Goal: Task Accomplishment & Management: Use online tool/utility

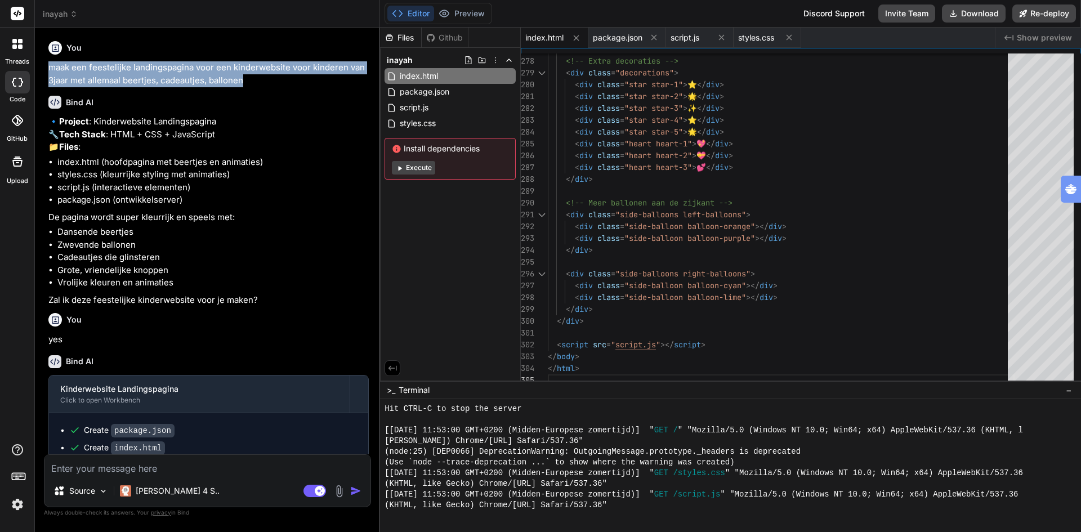
scroll to position [1786, 0]
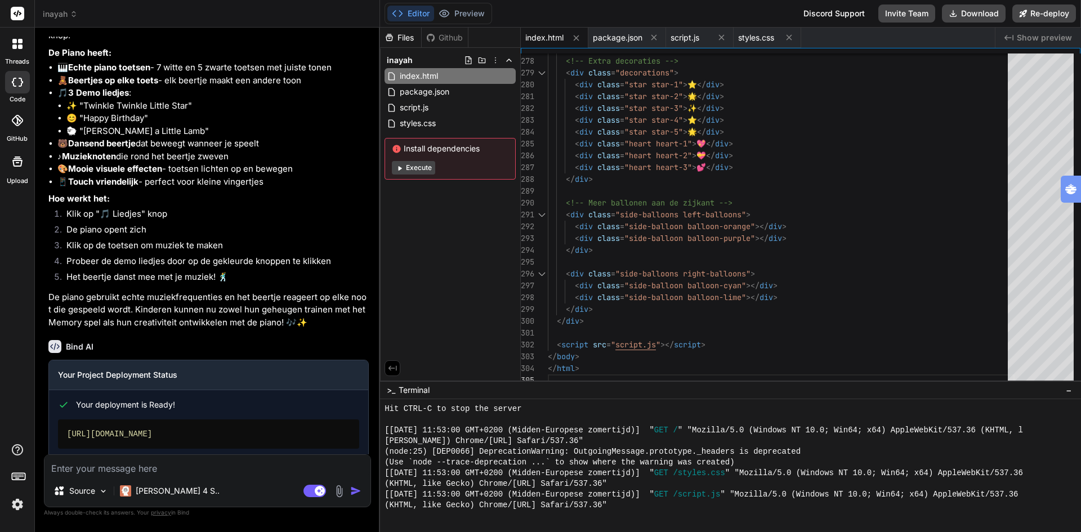
click at [20, 12] on icon at bounding box center [18, 13] width 8 height 7
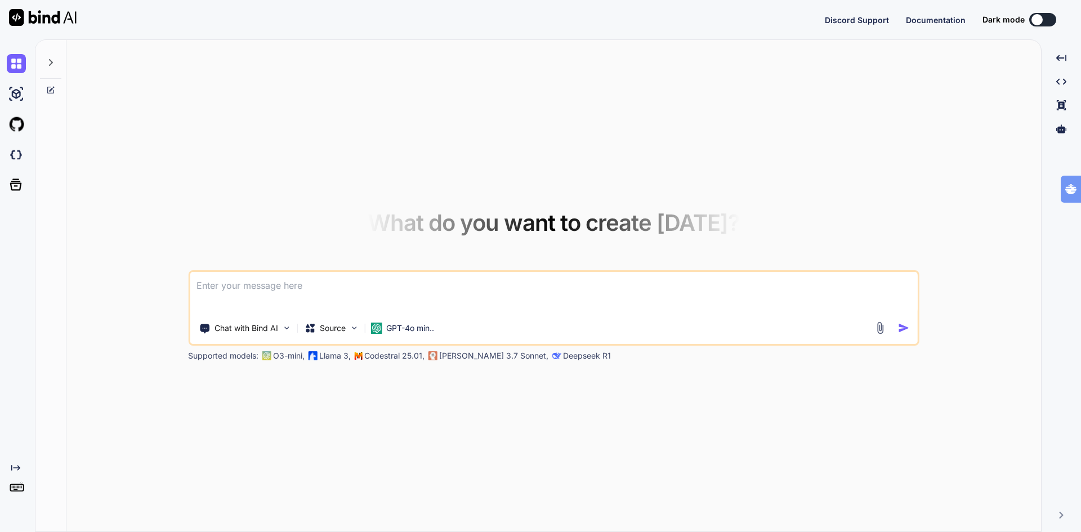
type textarea "x"
click at [326, 327] on p "Source" at bounding box center [333, 328] width 26 height 11
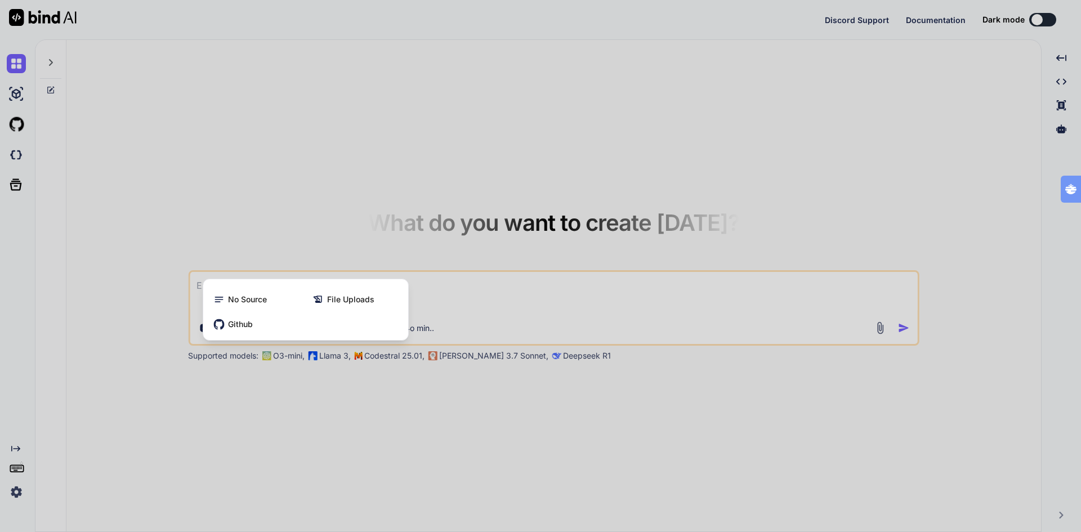
click at [621, 194] on div at bounding box center [540, 266] width 1081 height 532
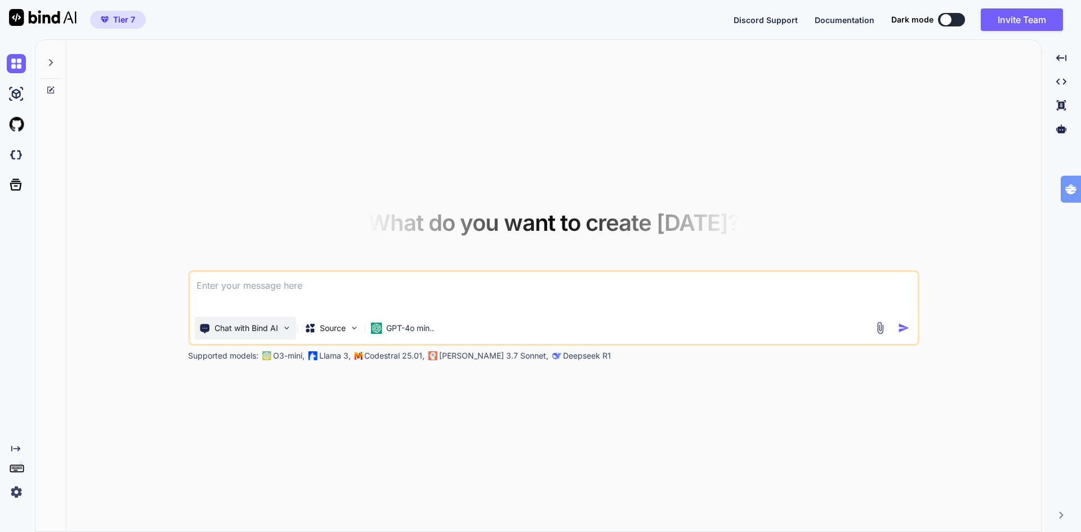
click at [254, 328] on p "Chat with Bind AI" at bounding box center [246, 328] width 64 height 11
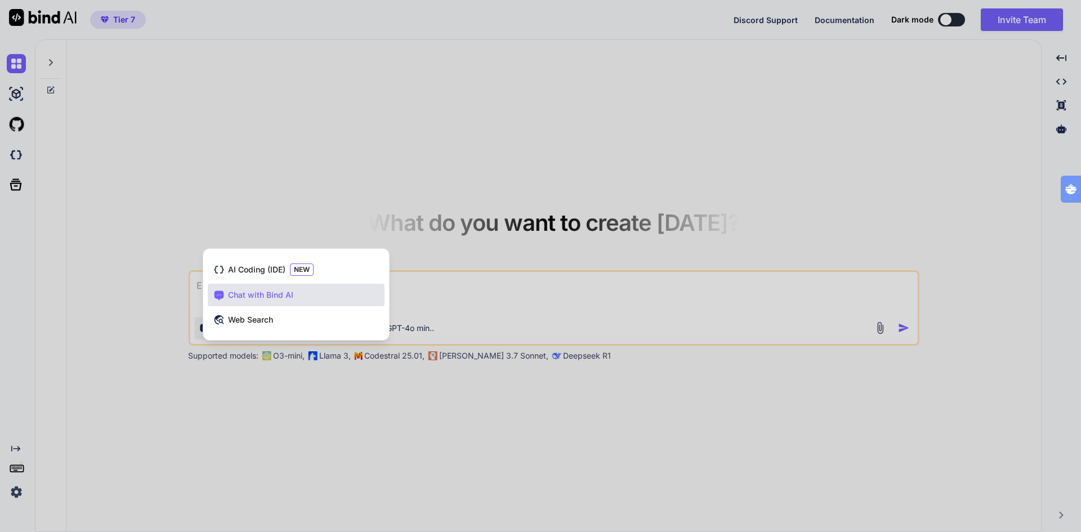
click at [364, 412] on div at bounding box center [540, 266] width 1081 height 532
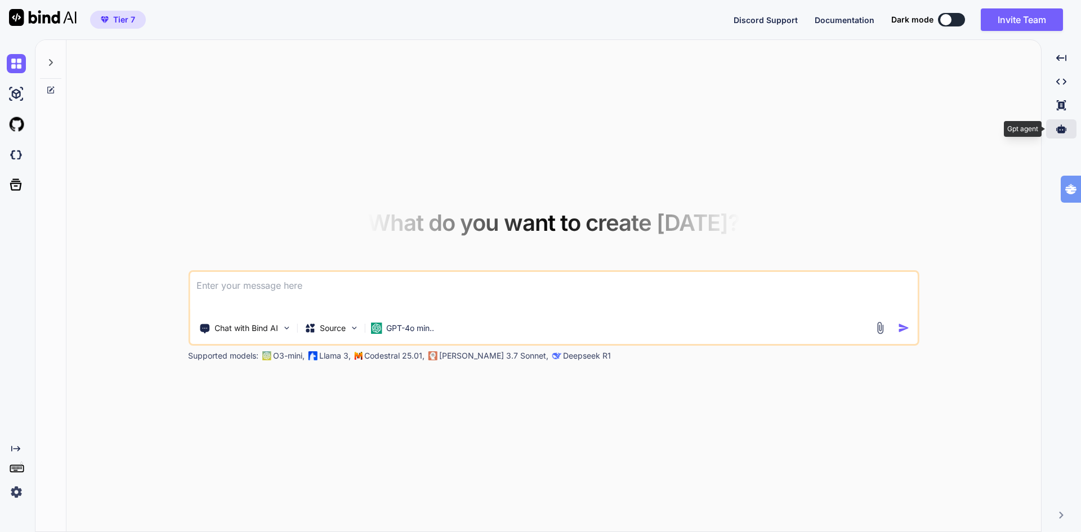
click at [1063, 132] on icon at bounding box center [1061, 128] width 10 height 8
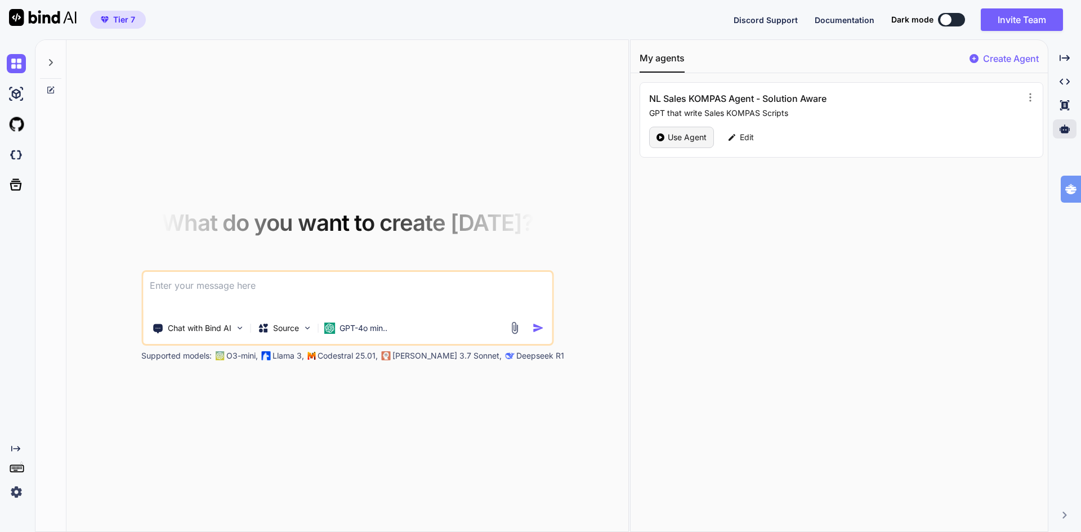
click at [686, 141] on p "Use Agent" at bounding box center [687, 137] width 39 height 11
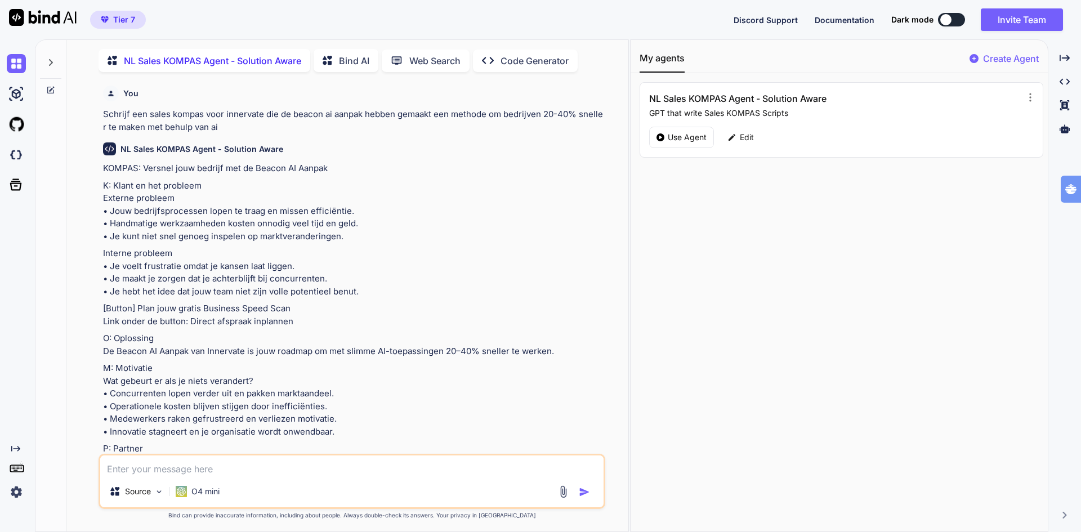
scroll to position [5, 0]
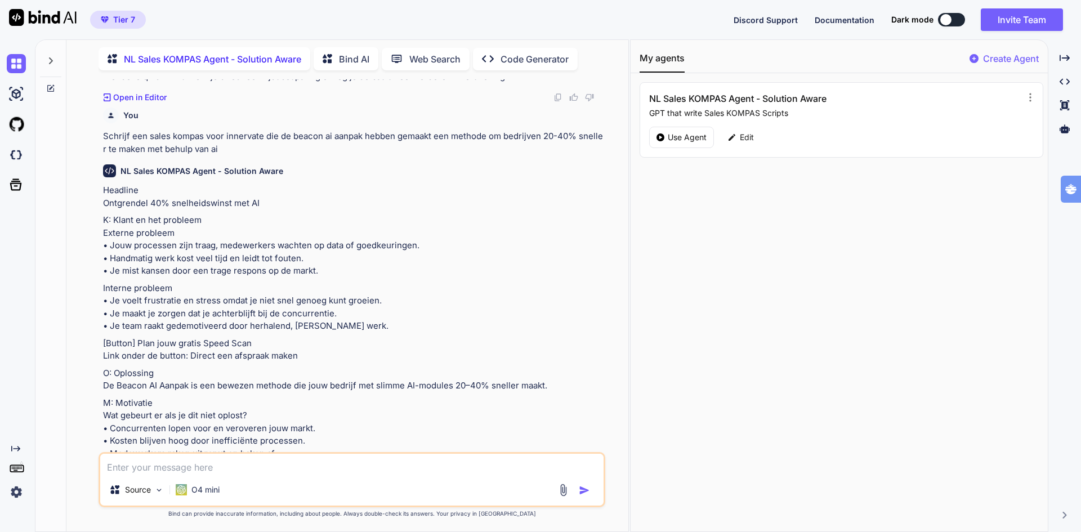
click at [221, 475] on div "Source O4 mini" at bounding box center [352, 479] width 507 height 55
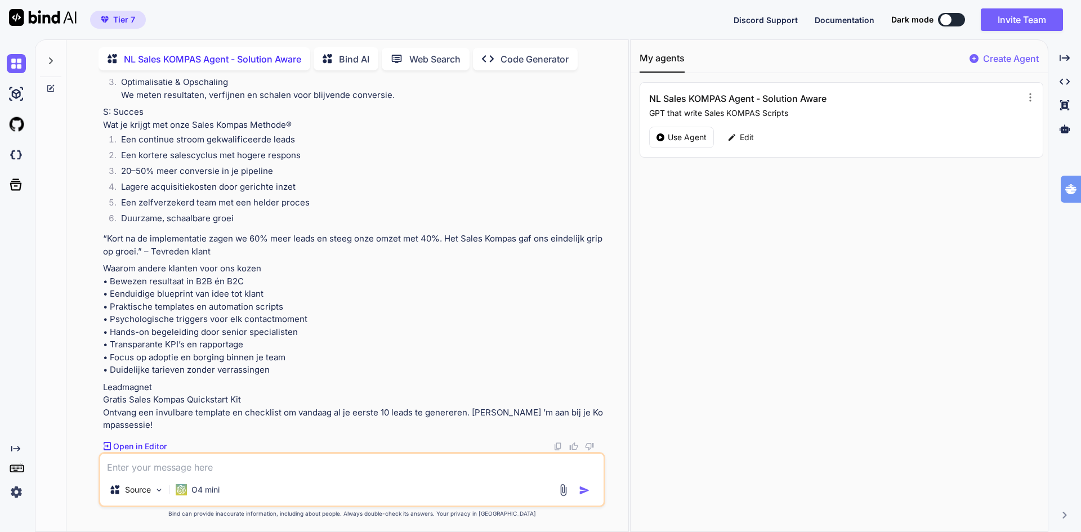
click at [222, 474] on div "Source O4 mini" at bounding box center [352, 479] width 507 height 55
click at [227, 469] on textarea at bounding box center [351, 464] width 503 height 20
click at [140, 466] on textarea at bounding box center [351, 464] width 503 height 20
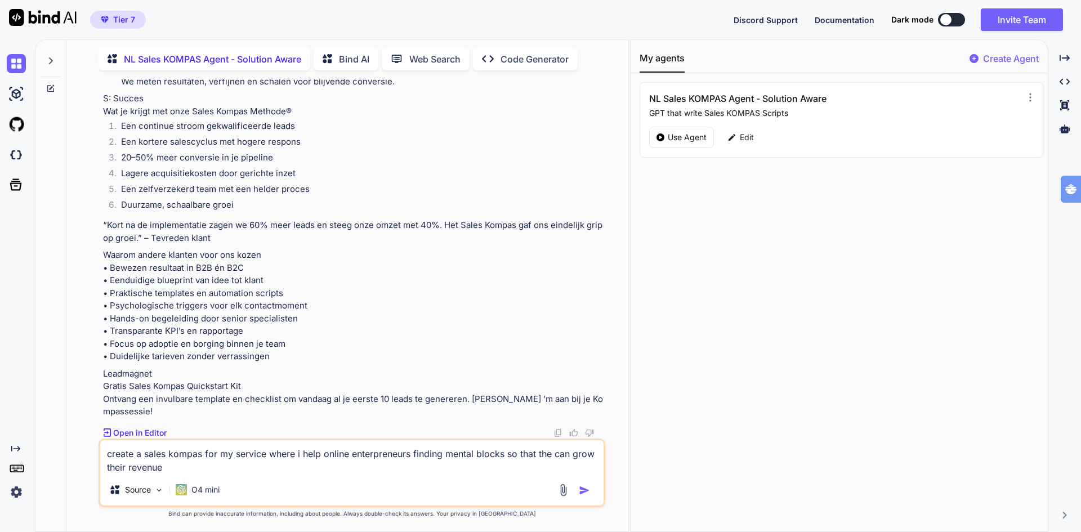
type textarea "create a sales kompas for my service where i help online enterpreneurs finding …"
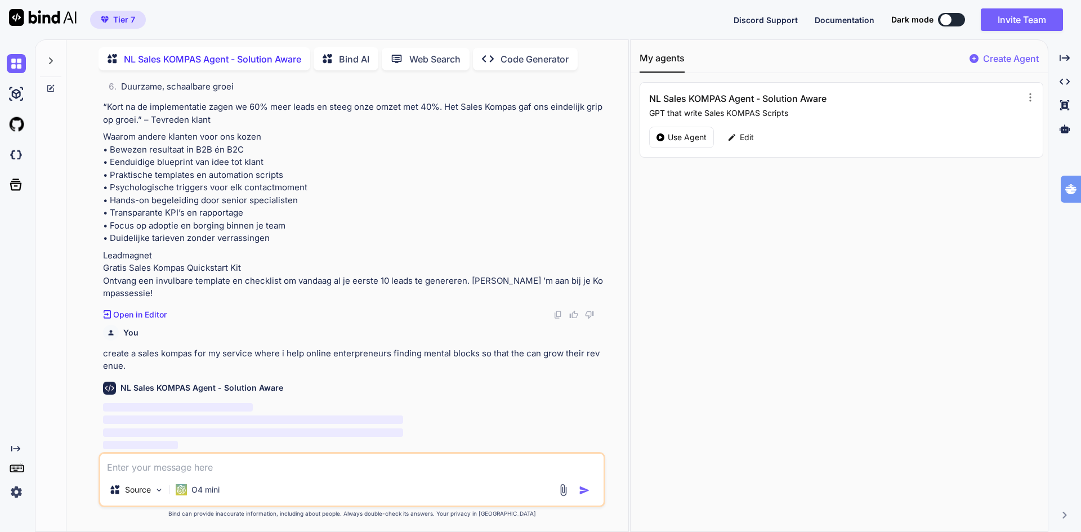
scroll to position [6250, 0]
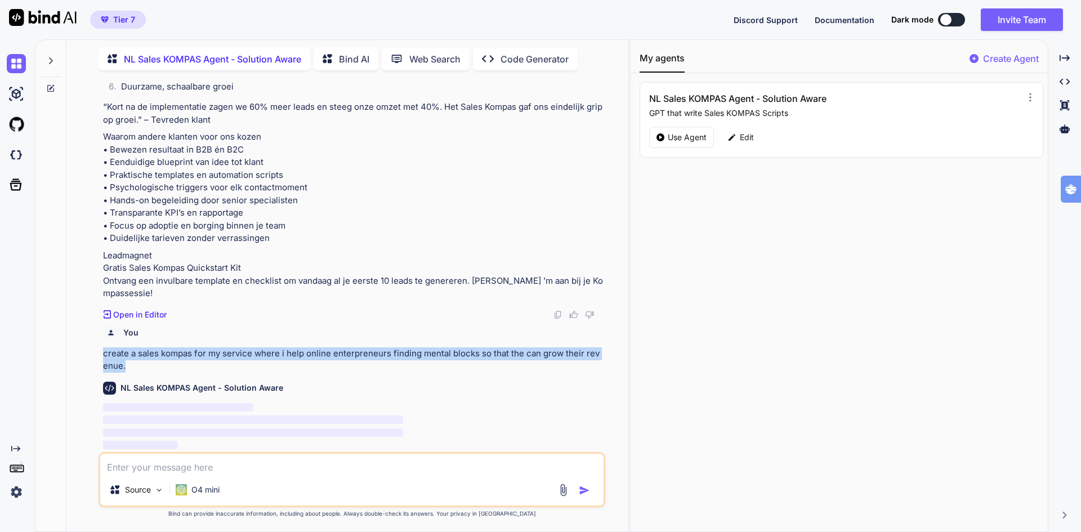
drag, startPoint x: 102, startPoint y: 356, endPoint x: 125, endPoint y: 364, distance: 24.4
click at [125, 364] on div "You Schrijf een sales kompas voor innervate die de beacon ai aanpak hebben gema…" at bounding box center [353, 265] width 504 height 373
copy p "create a sales kompas for my service where i help online enterpreneurs finding …"
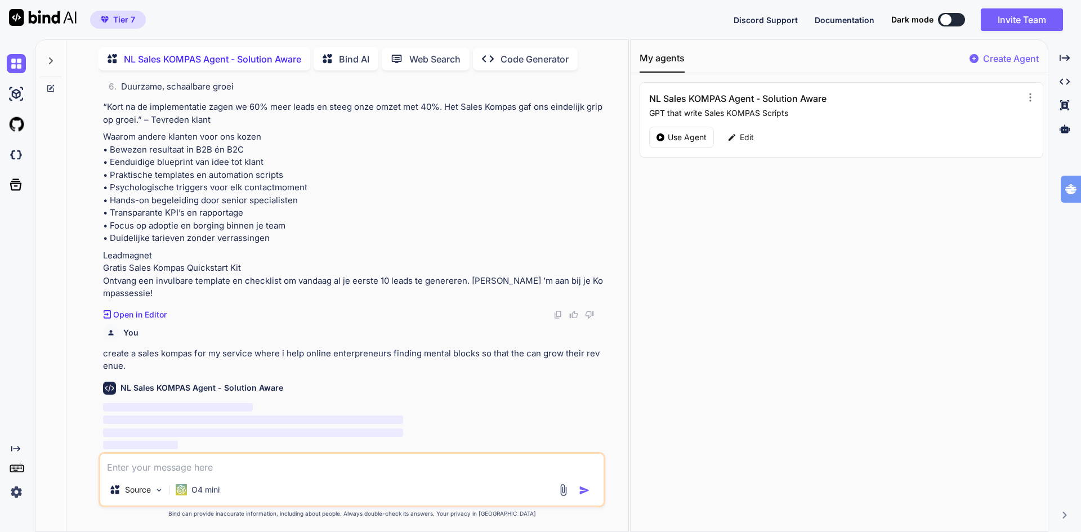
click at [493, 420] on p "‌" at bounding box center [353, 420] width 500 height 13
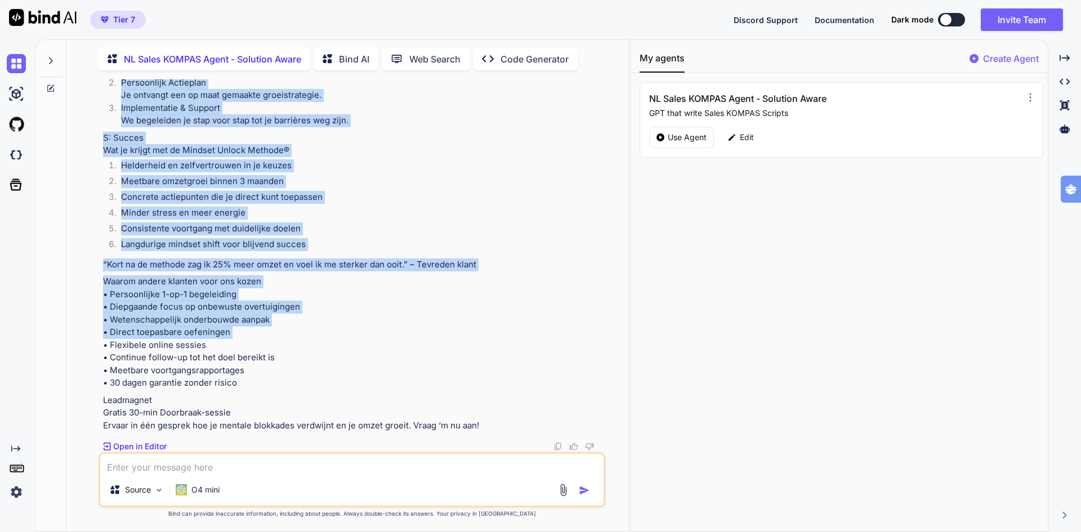
scroll to position [7705, 0]
drag, startPoint x: 100, startPoint y: 183, endPoint x: 618, endPoint y: 428, distance: 573.4
click at [618, 428] on div "You Schrijf een sales kompas voor innervate die de beacon ai aanpak hebben gema…" at bounding box center [351, 305] width 553 height 452
copy div "Create a modern landing page with HTML, CSS, and JavaScript featuring smooth sc…"
click at [386, 292] on p "Waarom andere klanten voor ons kozen • Persoonlijke 1-op-1 begeleiding • Diepga…" at bounding box center [353, 332] width 500 height 114
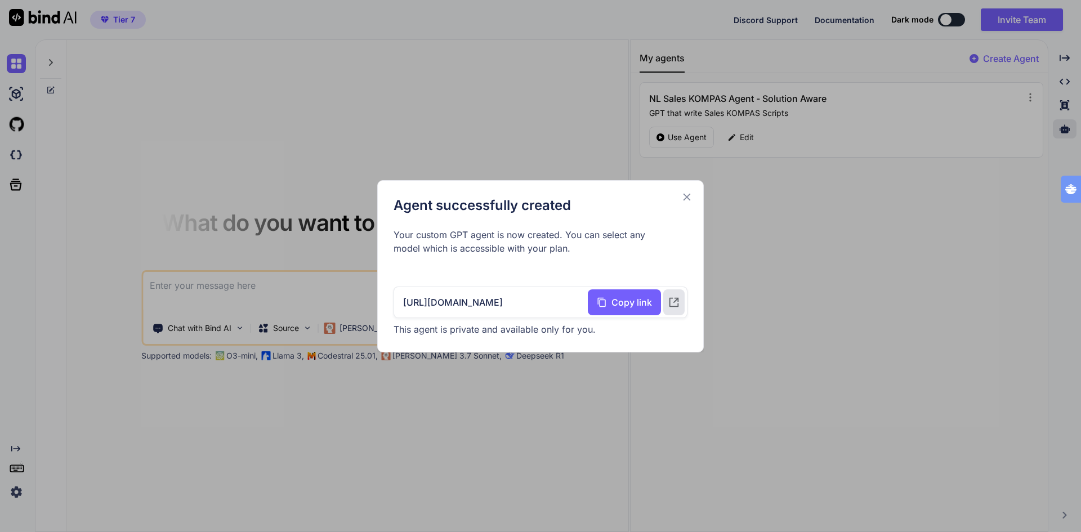
click at [683, 199] on icon at bounding box center [687, 197] width 12 height 12
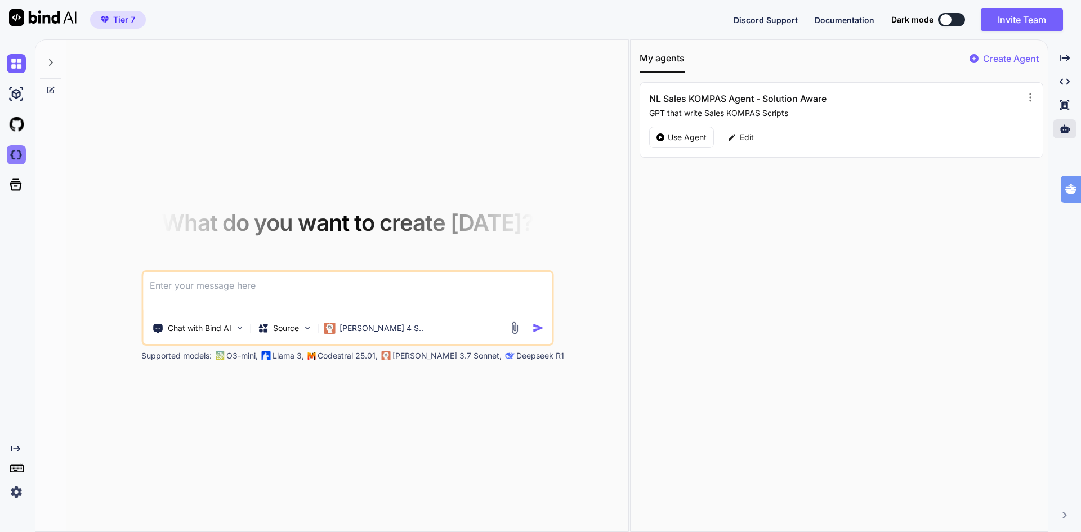
click at [17, 160] on img at bounding box center [16, 154] width 19 height 19
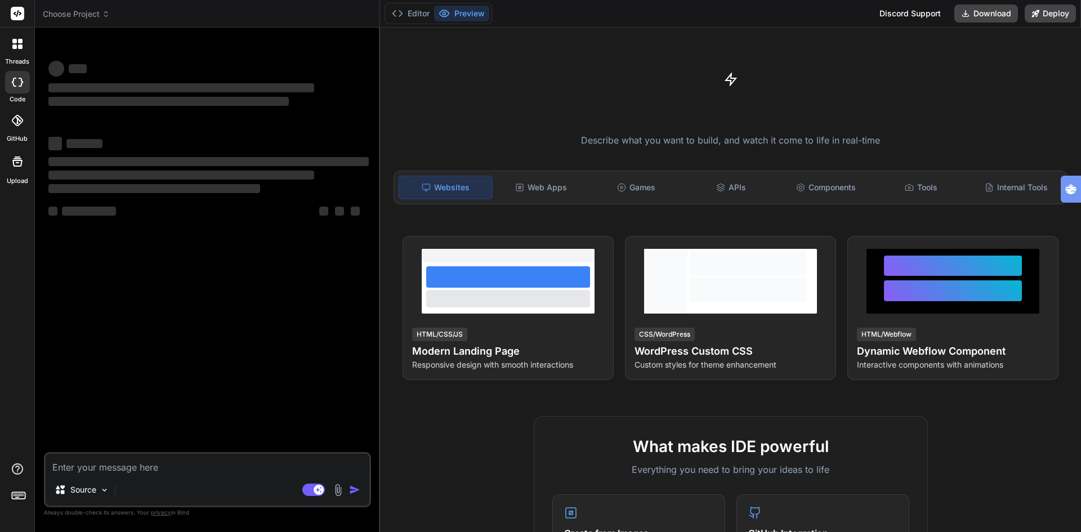
type textarea "x"
type textarea "Lore’i dol Sitamet consectetur, adipisc elit seddoeius tem inci: --- Utlabo e d…"
type textarea "x"
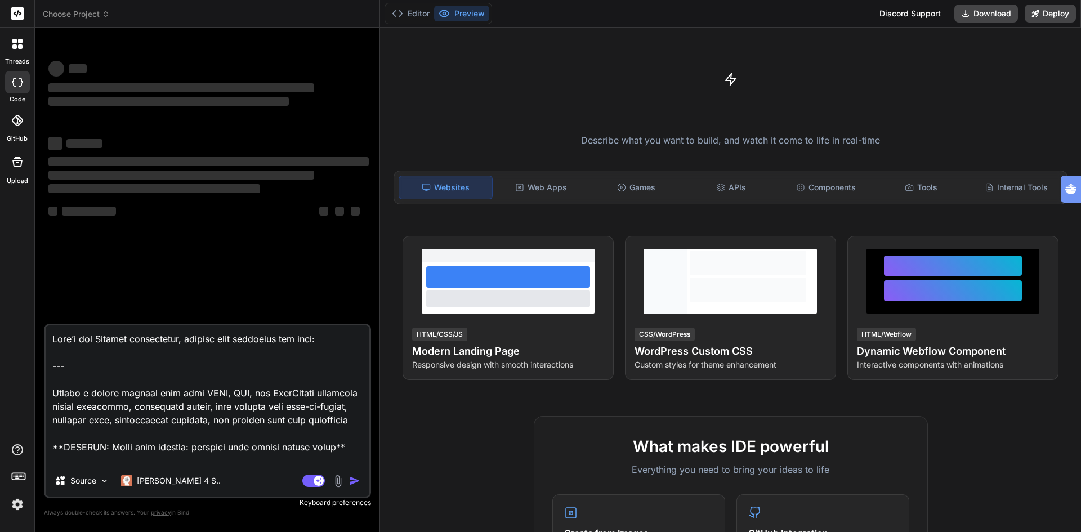
drag, startPoint x: 272, startPoint y: 341, endPoint x: 32, endPoint y: 336, distance: 241.0
click at [32, 336] on div "threads code GitHub Upload Choose Project Created with Pixso. Bind AI Web Searc…" at bounding box center [540, 266] width 1081 height 532
type textarea "Loremi d sitame consect adip elit SEDD, EIU, tem InciDidunt utlaboree dolore ma…"
type textarea "x"
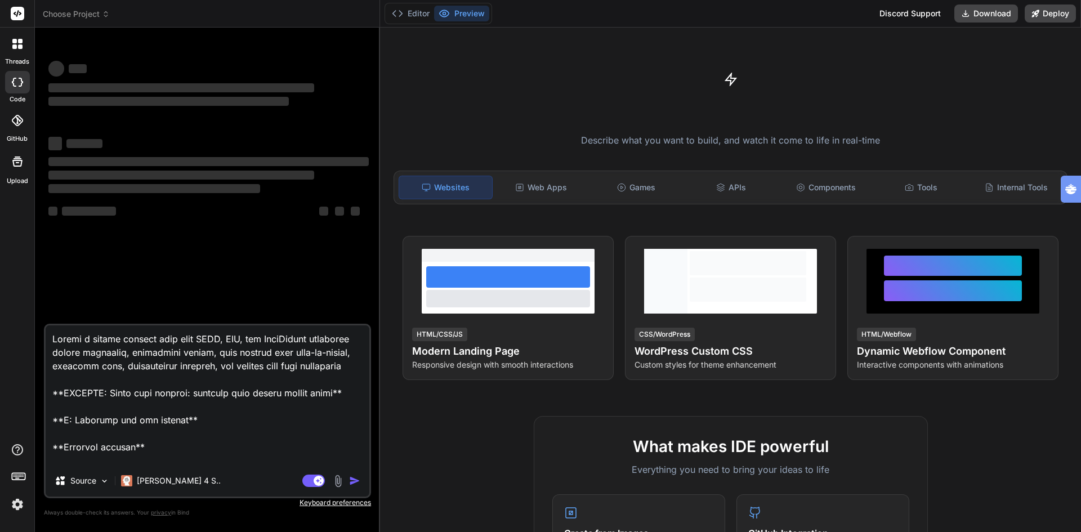
type textarea "Loremi d sitame consect adip elit SEDD, EIU, tem InciDidunt utlaboree dolore ma…"
type textarea "x"
type textarea "Loremi d sitame consect adip elit SEDD, EIU, tem InciDidunt utlaboree dolore ma…"
click at [334, 409] on textarea at bounding box center [208, 395] width 324 height 140
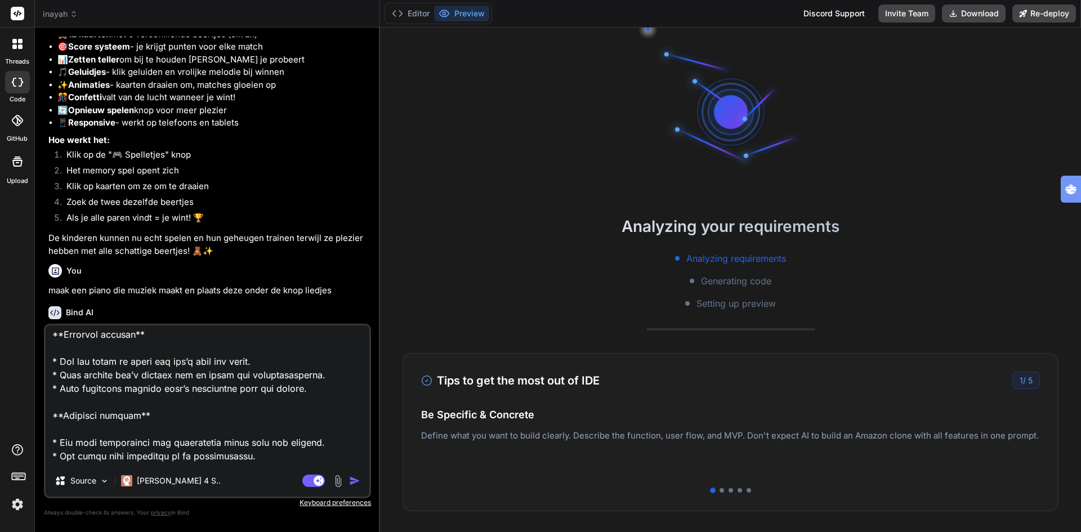
scroll to position [957, 0]
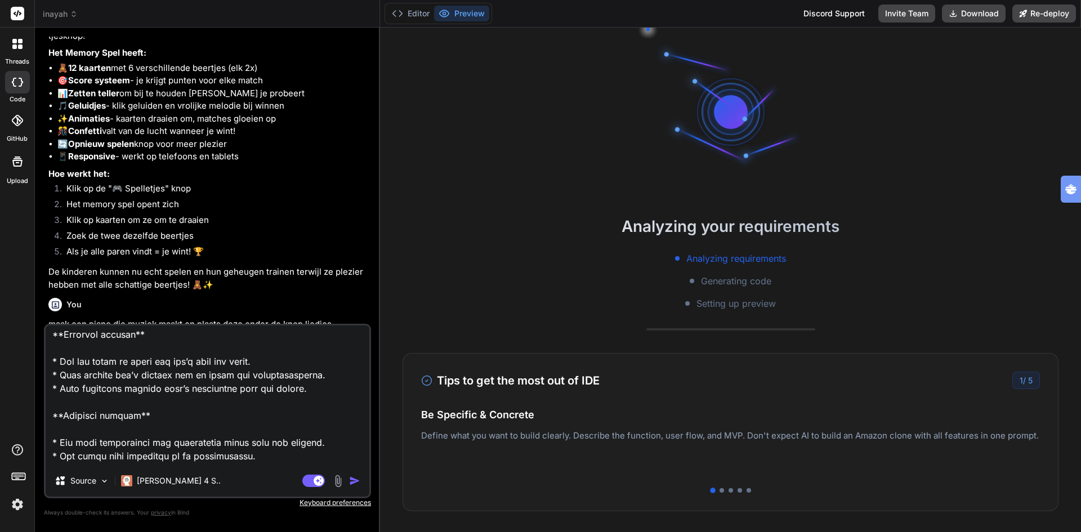
click at [62, 12] on span "inayah" at bounding box center [60, 13] width 35 height 11
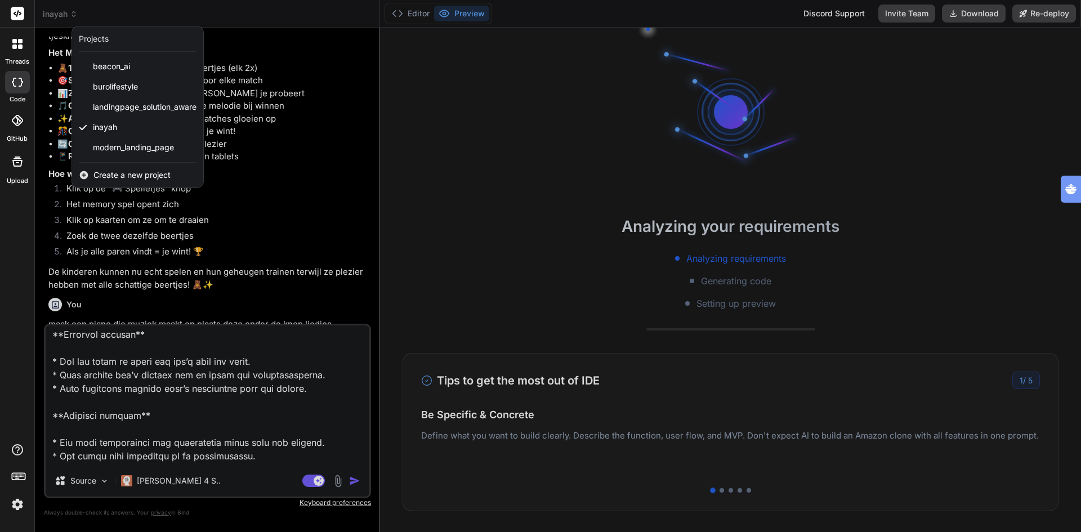
click at [158, 383] on div at bounding box center [540, 266] width 1081 height 532
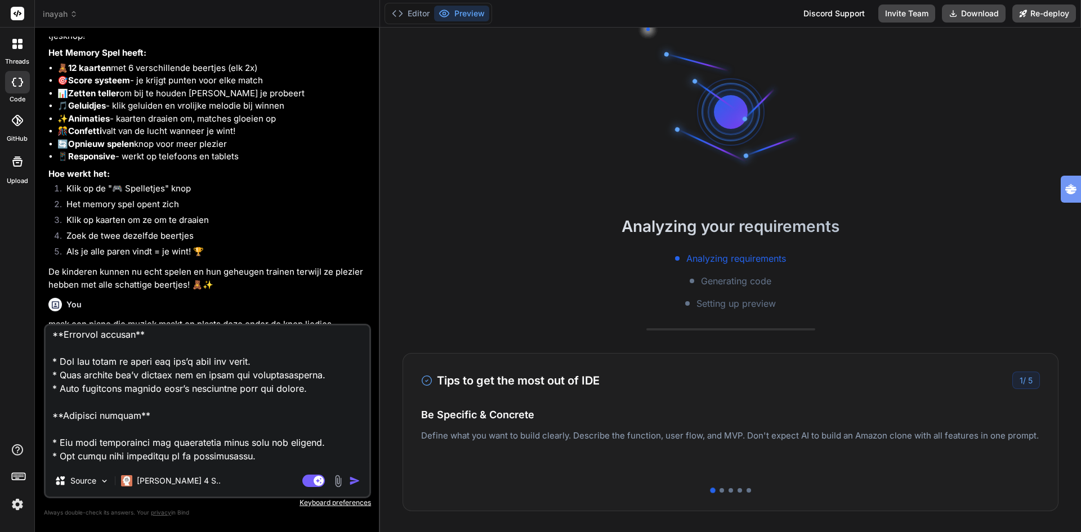
scroll to position [53, 0]
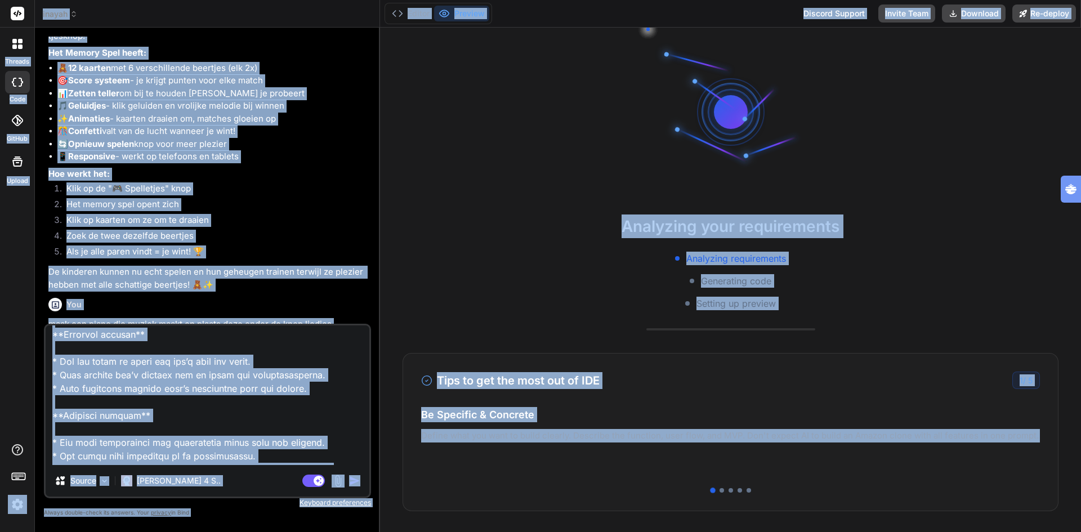
click at [235, 406] on textarea at bounding box center [208, 395] width 324 height 140
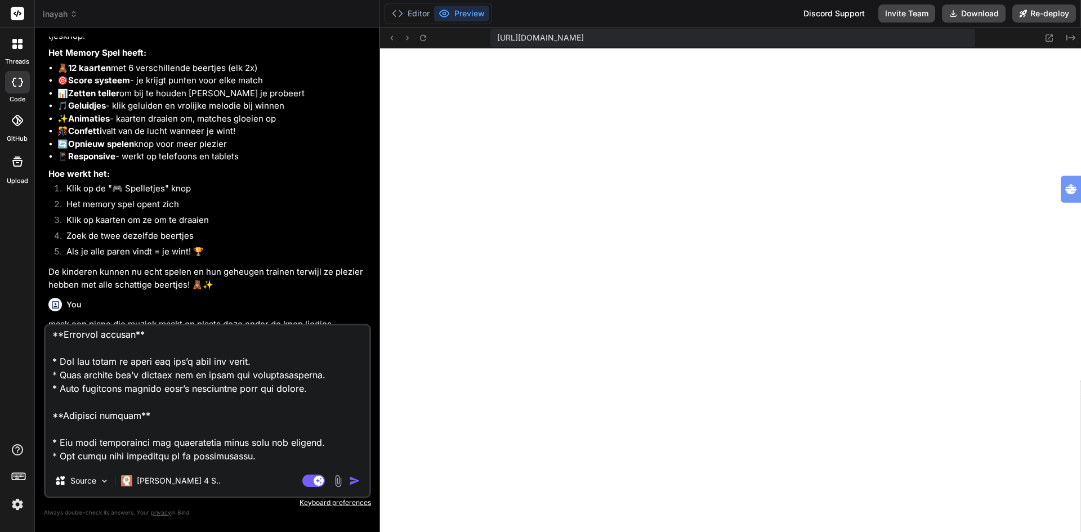
scroll to position [385, 0]
type textarea "x"
click at [63, 15] on span "inayah" at bounding box center [60, 13] width 35 height 11
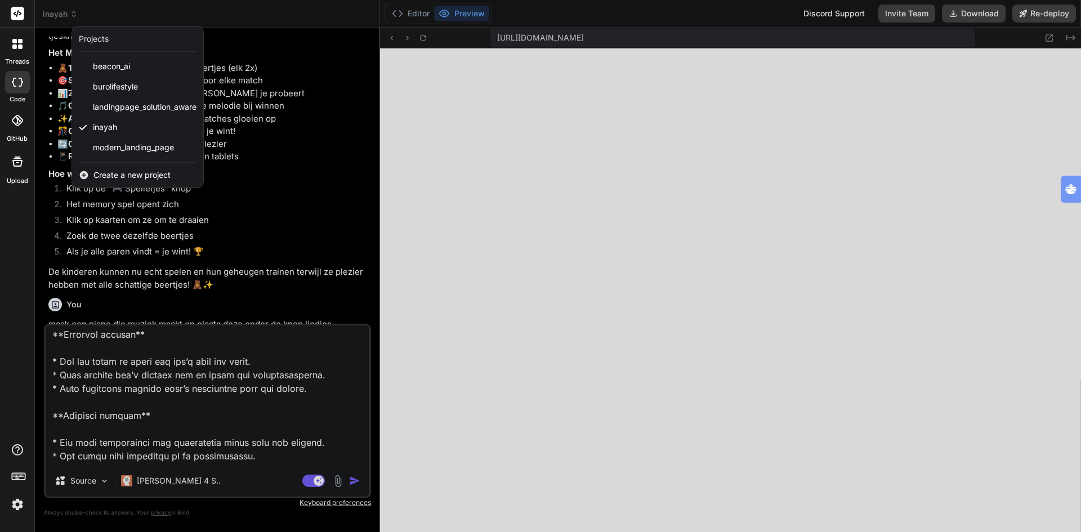
click at [125, 173] on span "Create a new project" at bounding box center [131, 174] width 77 height 11
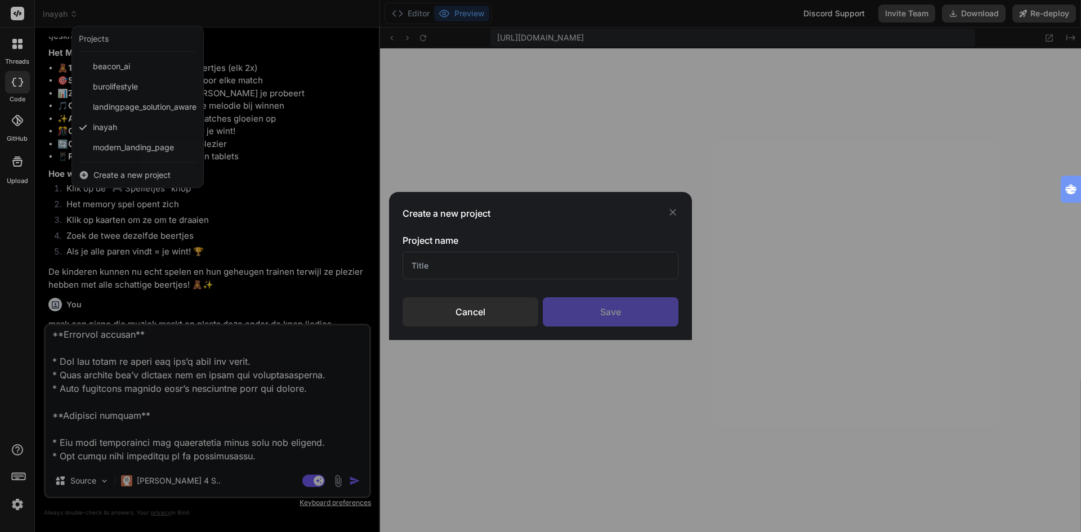
click at [430, 254] on input "text" at bounding box center [541, 266] width 276 height 28
type input "johannes"
click at [616, 310] on div "Save" at bounding box center [611, 311] width 136 height 29
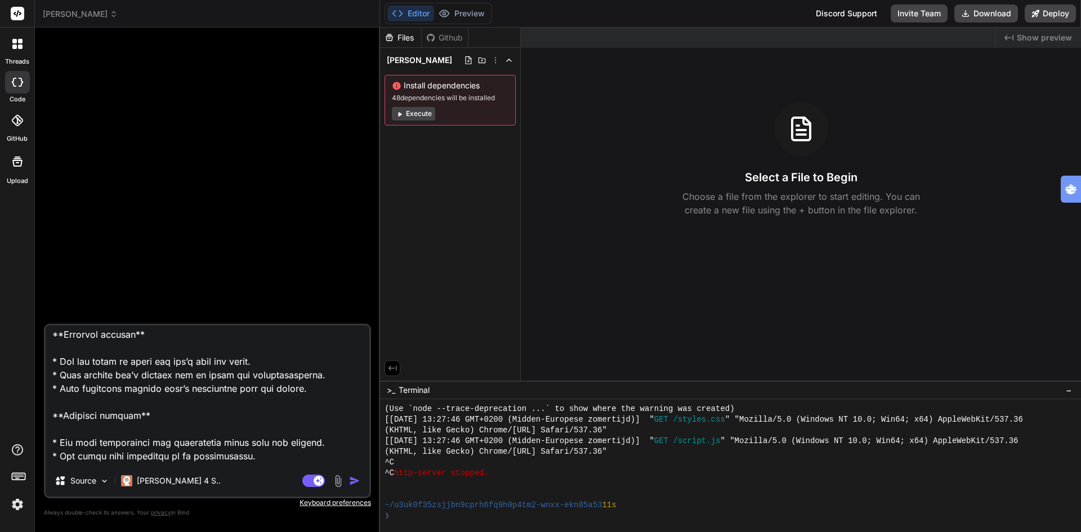
click at [192, 367] on textarea at bounding box center [208, 395] width 324 height 140
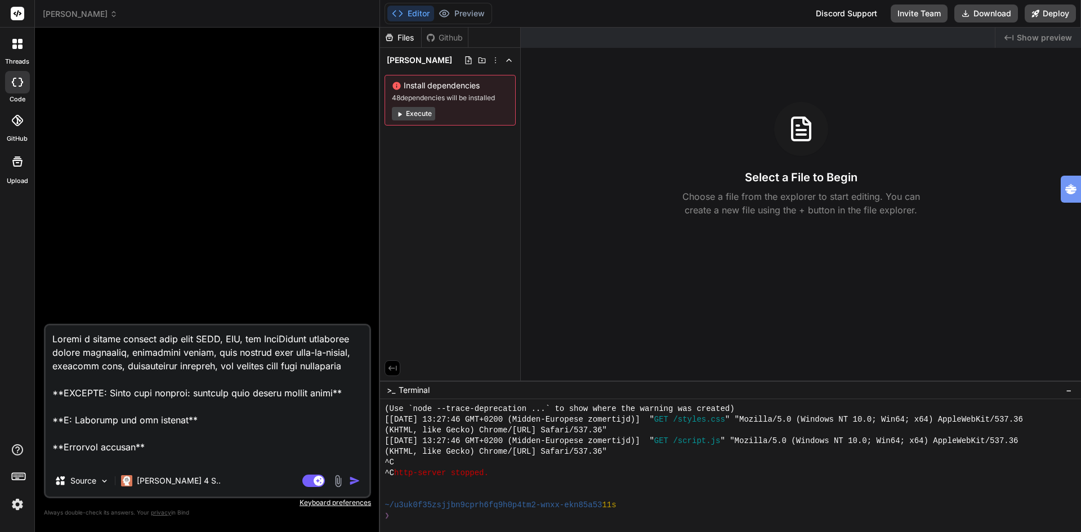
click at [352, 481] on img "button" at bounding box center [354, 480] width 11 height 11
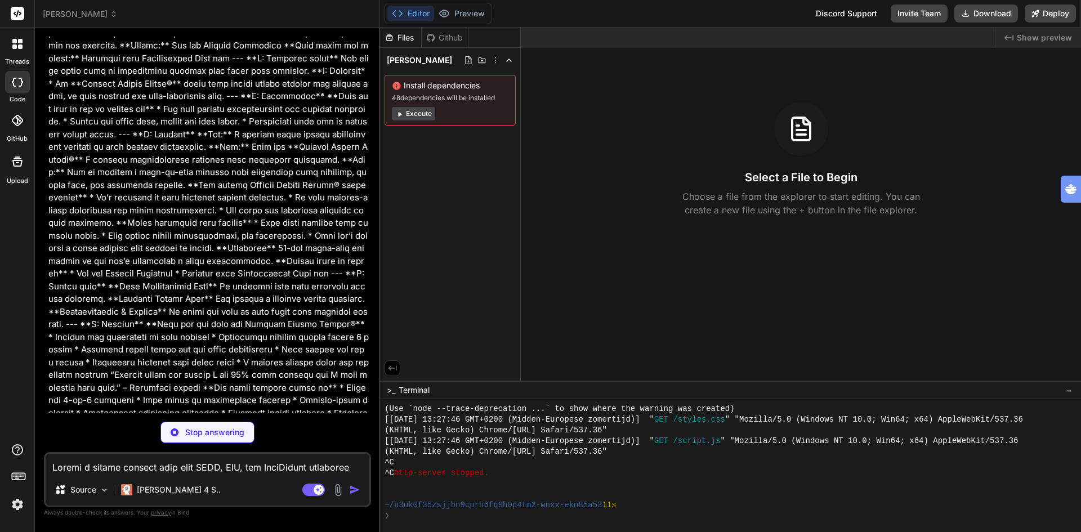
scroll to position [275, 0]
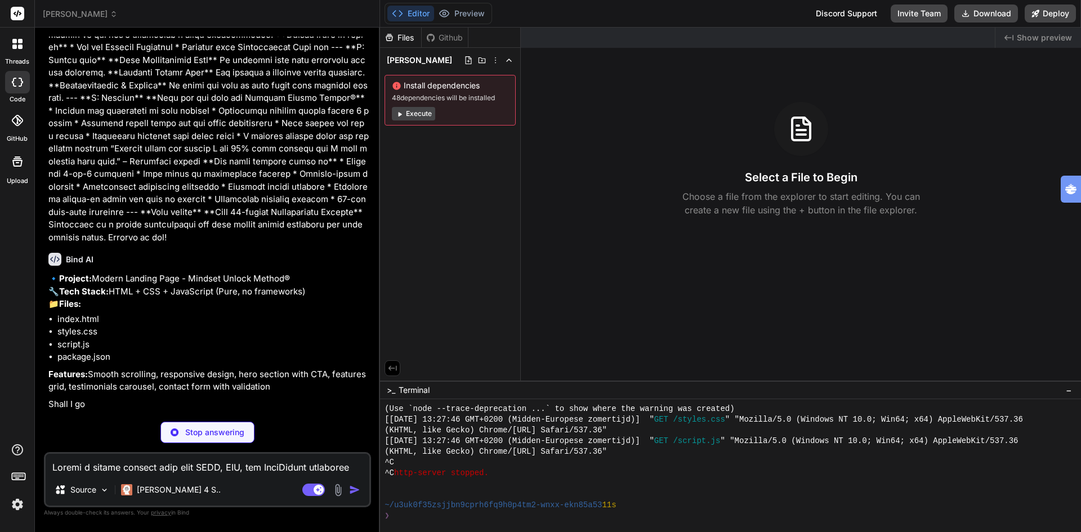
type textarea "x"
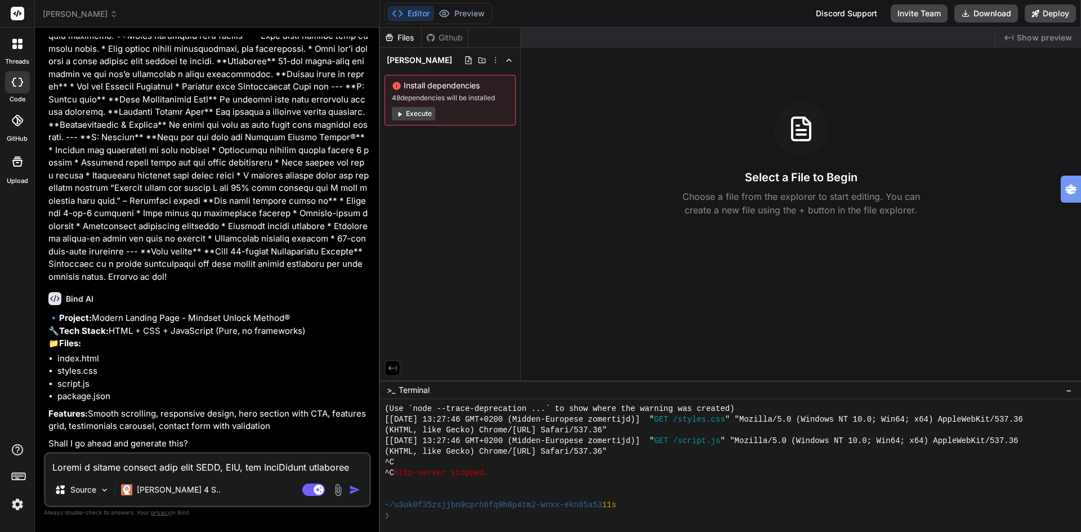
scroll to position [361, 0]
click at [127, 467] on textarea at bounding box center [208, 464] width 324 height 20
type textarea "y"
type textarea "x"
type textarea "ye"
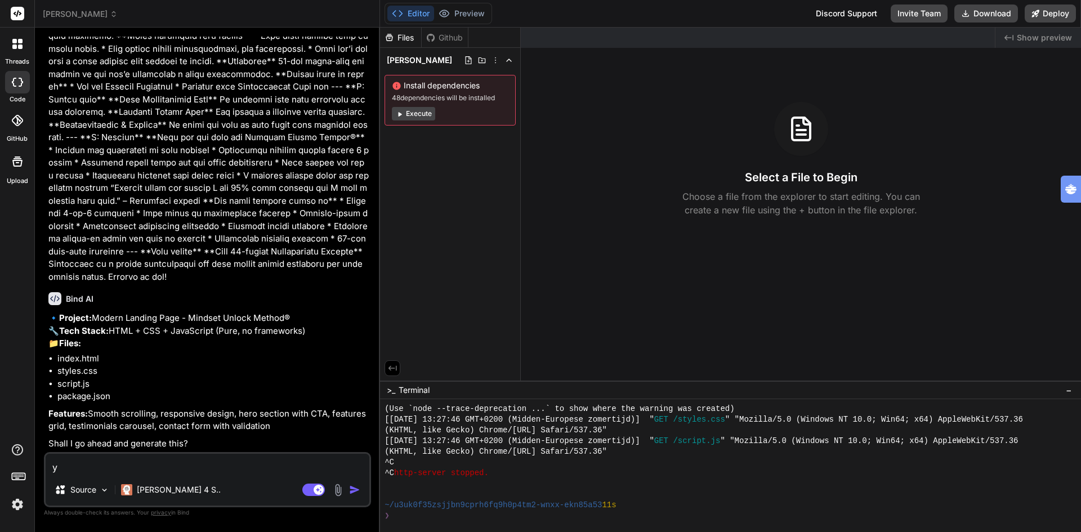
type textarea "x"
type textarea "yes"
type textarea "x"
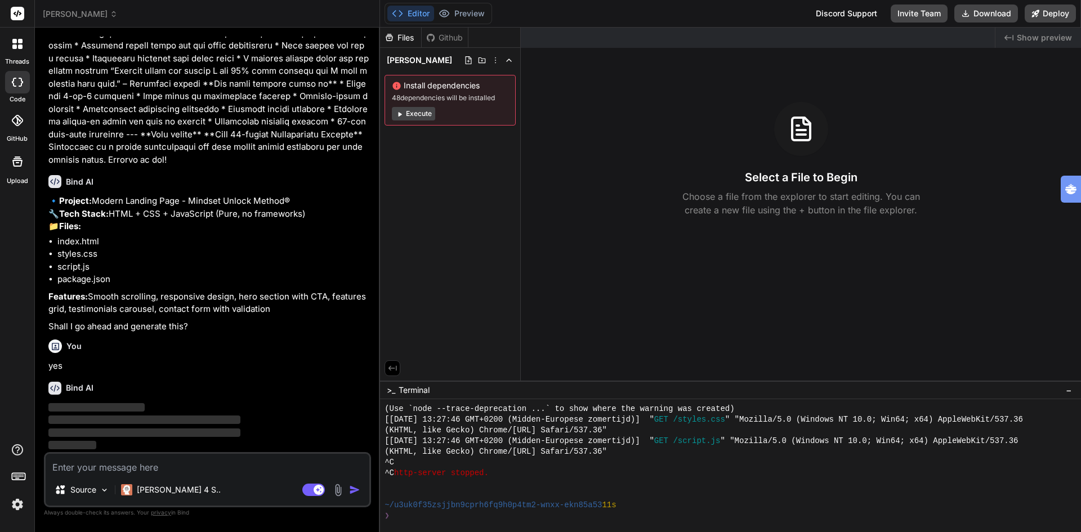
scroll to position [478, 0]
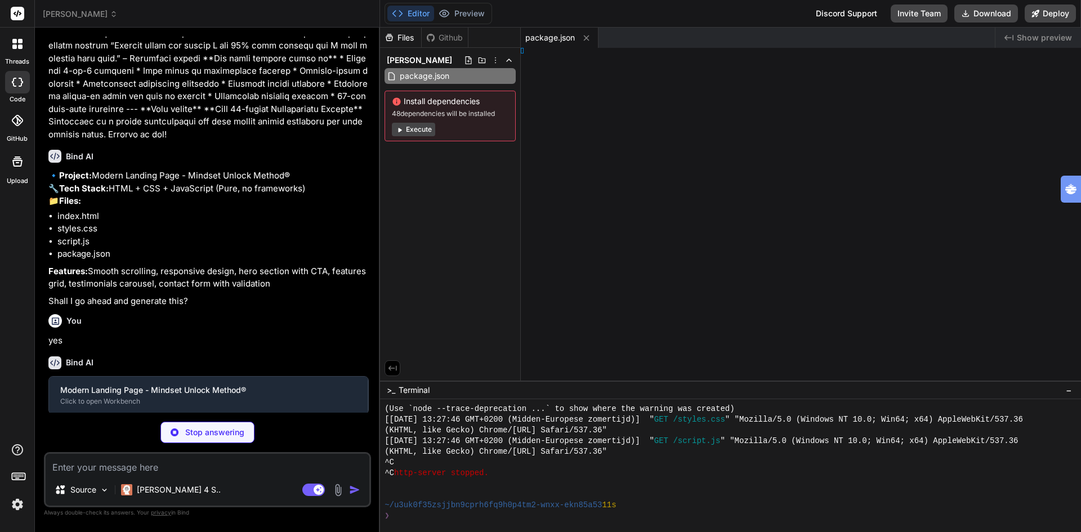
type textarea "x"
type textarea "l>"
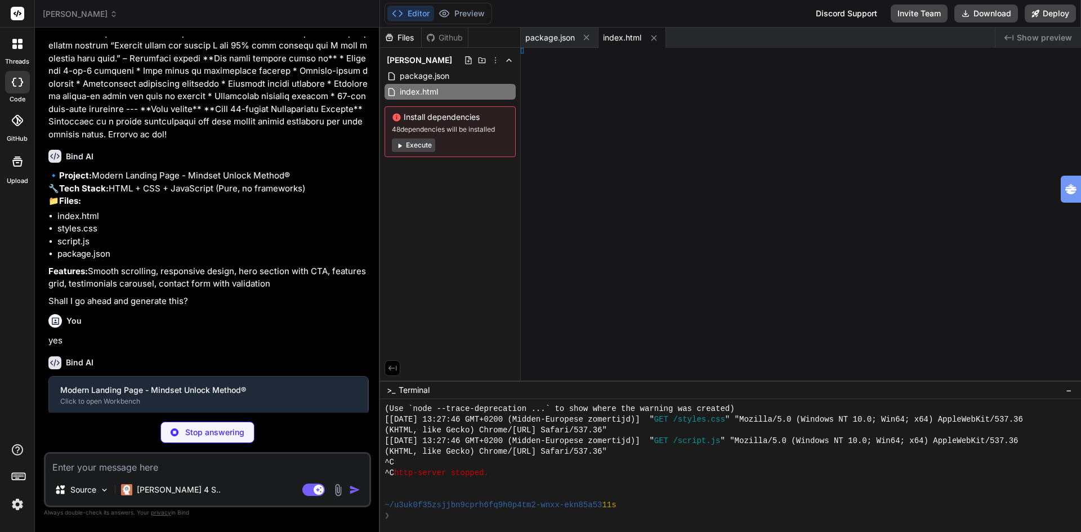
type textarea "x"
type textarea "<script src="script.js"></script> </body> </html>"
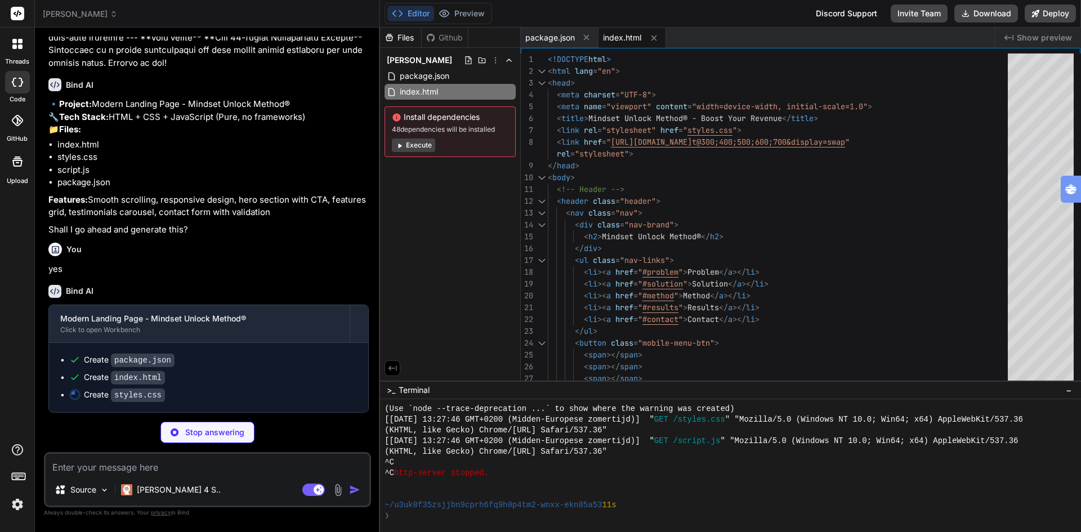
scroll to position [575, 0]
type textarea "x"
type textarea "padding: 0 1rem; } }"
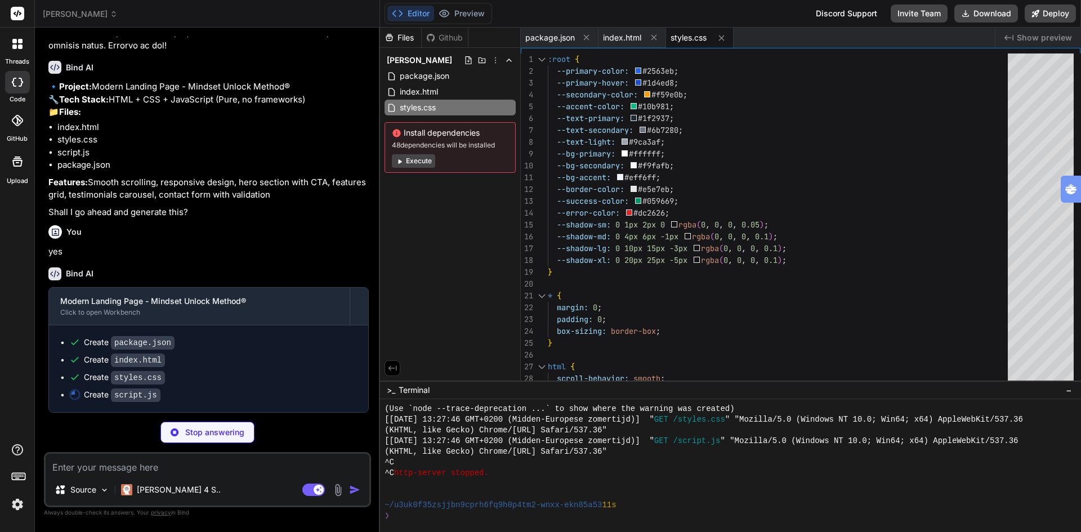
scroll to position [592, 0]
type textarea "x"
type textarea "document.head.appendChild(style);"
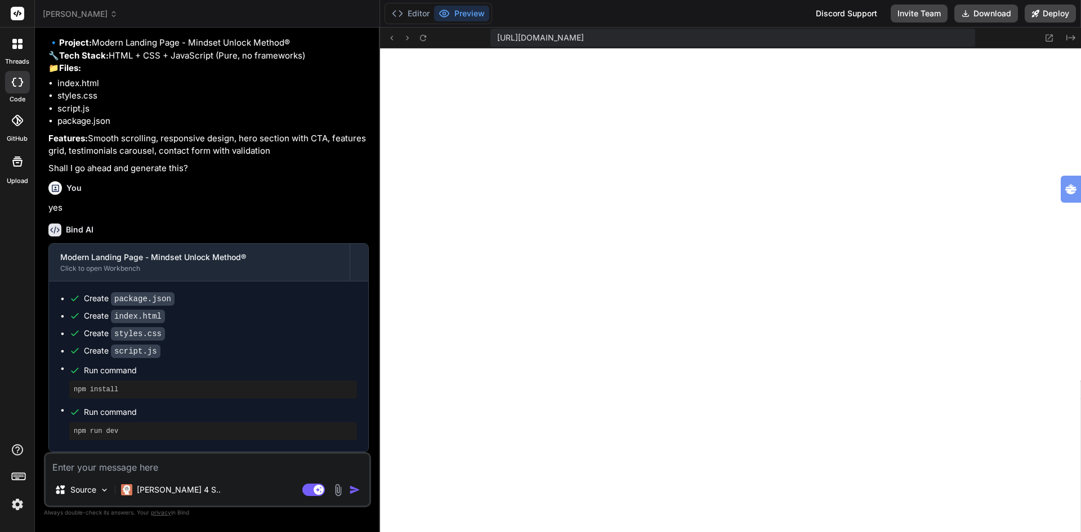
scroll to position [1508, 0]
click at [1049, 40] on icon at bounding box center [1049, 38] width 10 height 10
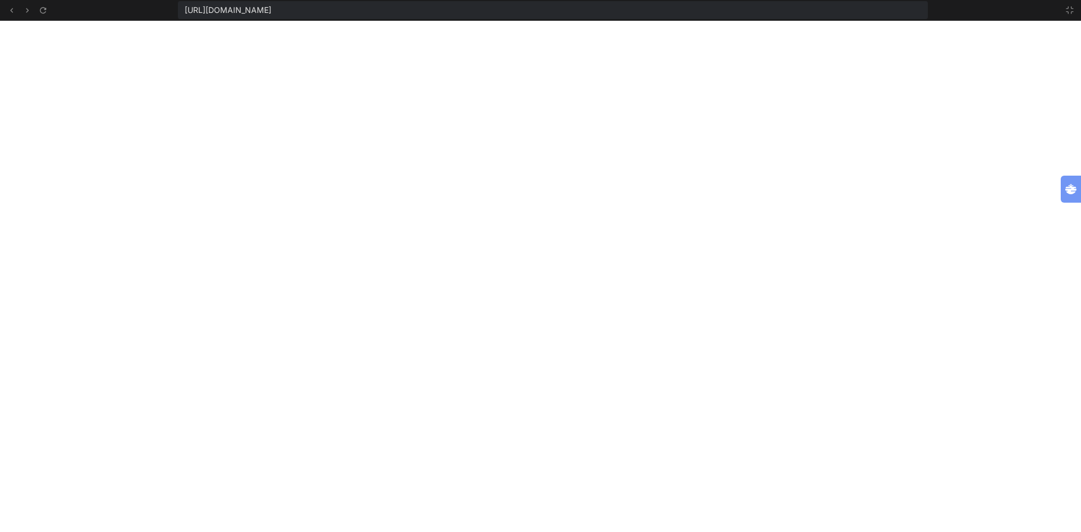
scroll to position [1572, 0]
click at [13, 8] on icon at bounding box center [12, 11] width 10 height 10
click at [15, 11] on icon at bounding box center [12, 11] width 10 height 10
click at [7, 10] on icon at bounding box center [12, 11] width 10 height 10
click at [1069, 11] on icon at bounding box center [1069, 10] width 9 height 9
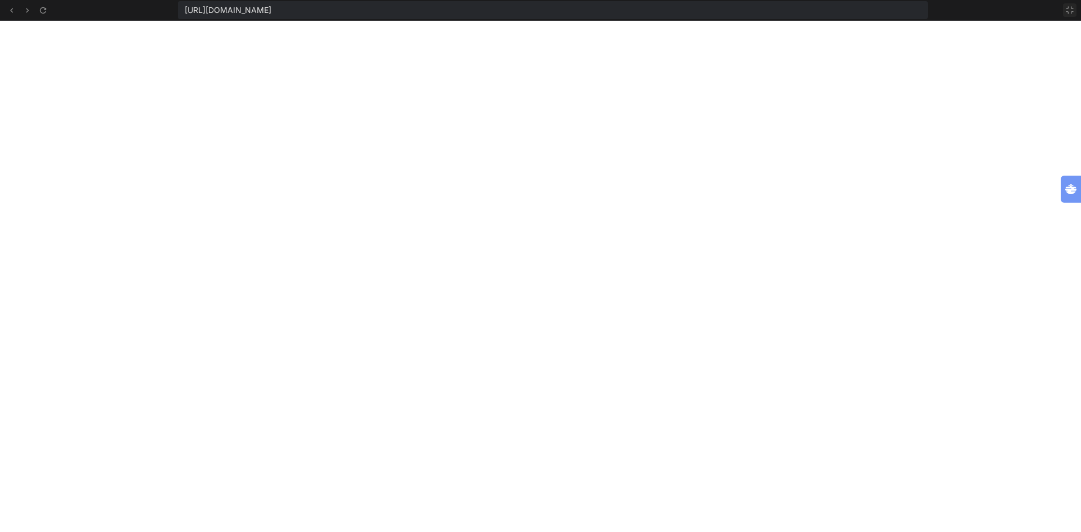
scroll to position [1637, 0]
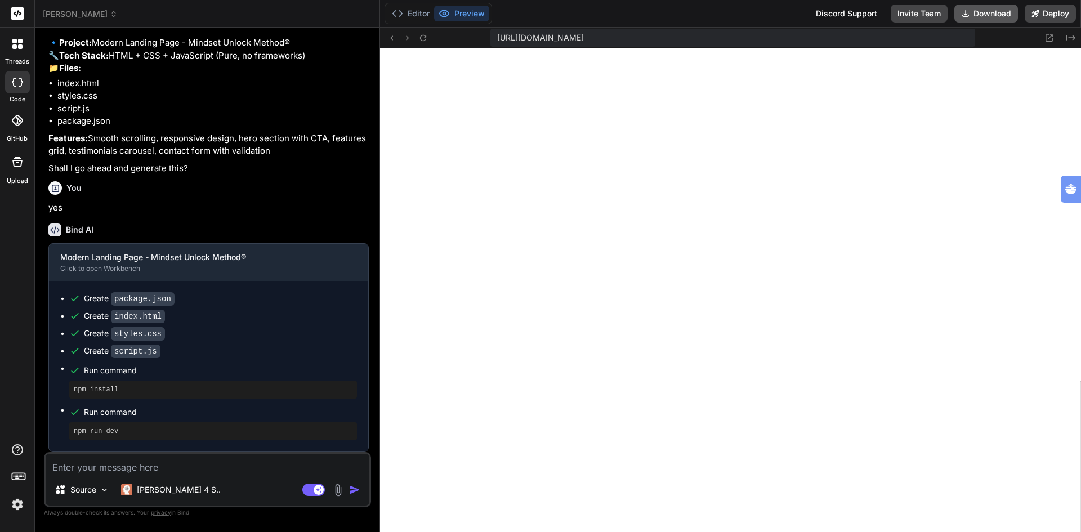
click at [991, 14] on button "Download" at bounding box center [986, 14] width 64 height 18
type textarea "x"
